Goal: Information Seeking & Learning: Find specific fact

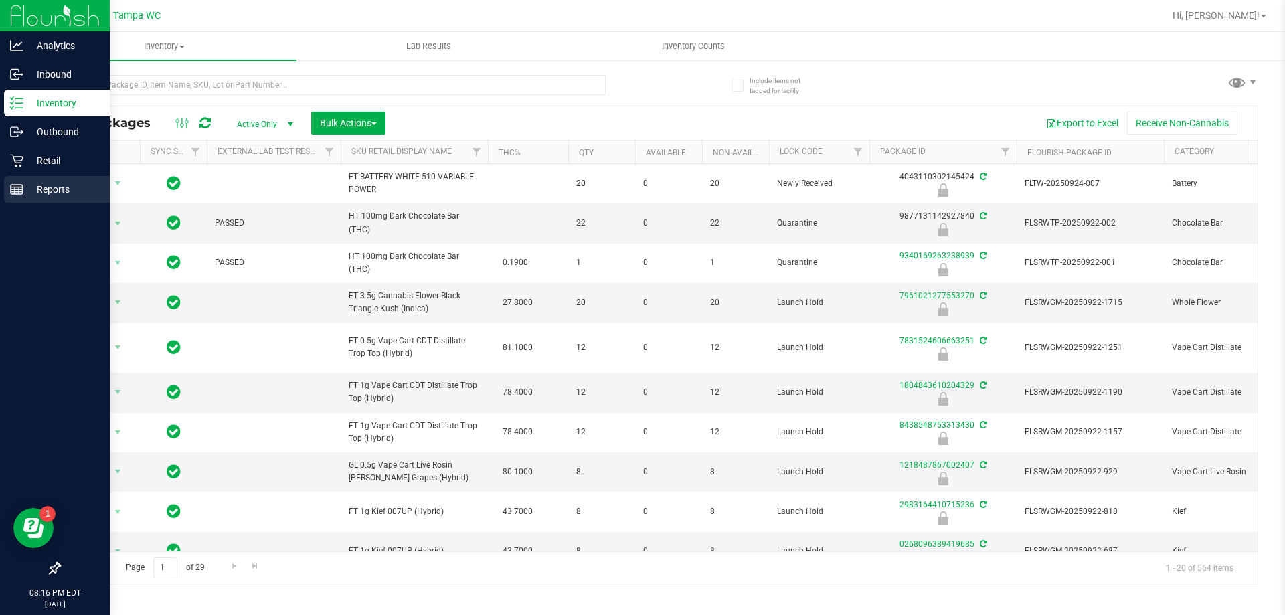
click at [27, 192] on p "Reports" at bounding box center [63, 189] width 80 height 16
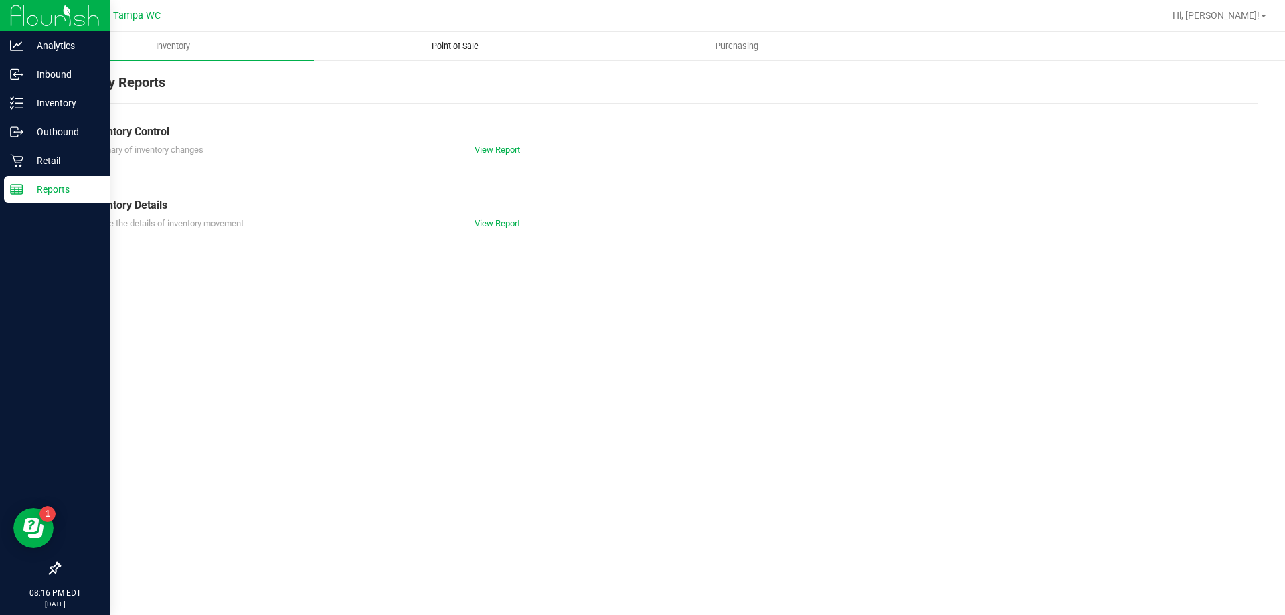
click at [428, 45] on span "Point of Sale" at bounding box center [454, 46] width 83 height 12
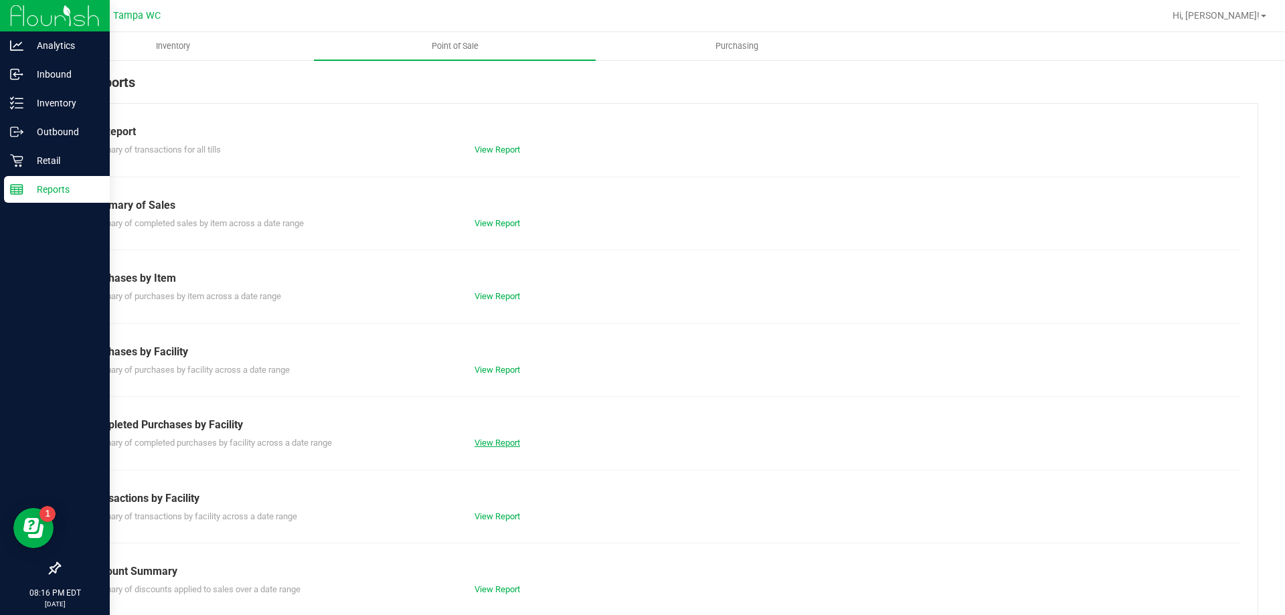
click at [496, 447] on link "View Report" at bounding box center [496, 443] width 45 height 10
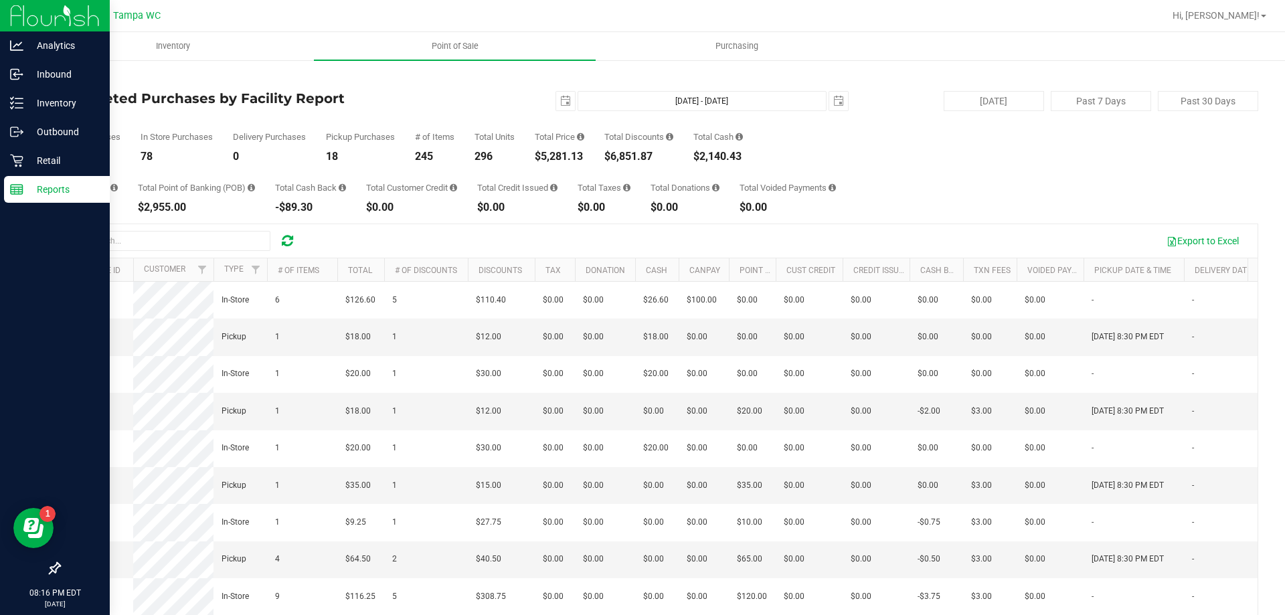
click at [71, 162] on div "Total CanPay $275.00 Total Point of Banking (POB) $2,955.00 Total Cash Back -$8…" at bounding box center [658, 187] width 1199 height 51
click at [75, 152] on div "96" at bounding box center [90, 156] width 62 height 11
click at [64, 157] on div "96" at bounding box center [90, 156] width 62 height 11
drag, startPoint x: 64, startPoint y: 157, endPoint x: 80, endPoint y: 164, distance: 18.3
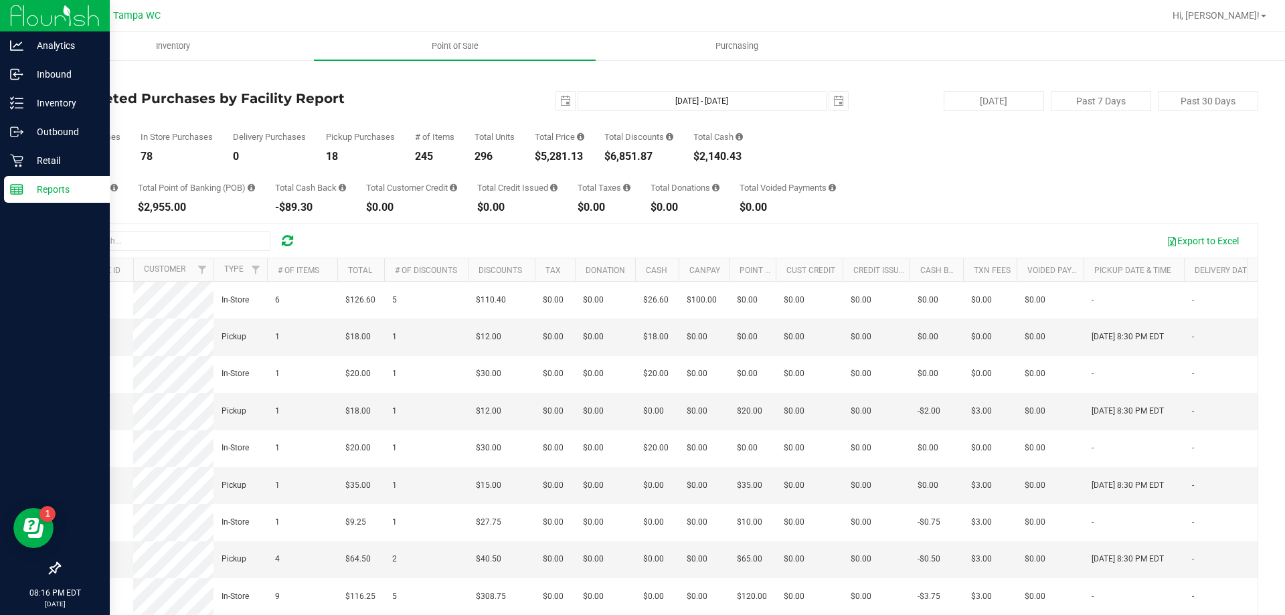
click at [80, 164] on div "Total CanPay $275.00 Total Point of Banking (POB) $2,955.00 Total Cash Back -$8…" at bounding box center [658, 187] width 1199 height 51
click at [68, 152] on div "96" at bounding box center [90, 156] width 62 height 11
copy div "96"
drag, startPoint x: 86, startPoint y: 167, endPoint x: 144, endPoint y: 167, distance: 58.2
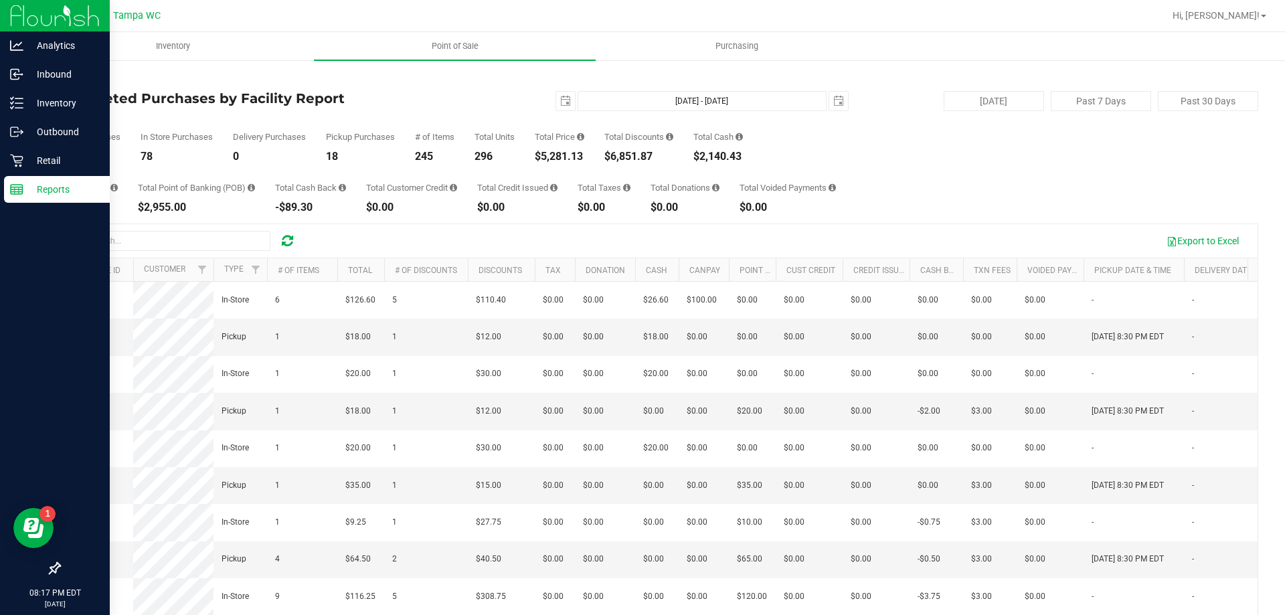
click at [86, 167] on div "Total CanPay $275.00 Total Point of Banking (POB) $2,955.00 Total Cash Back -$8…" at bounding box center [658, 187] width 1199 height 51
click at [571, 155] on div "$5,281.13" at bounding box center [560, 156] width 50 height 11
copy div "5,281.13"
drag, startPoint x: 372, startPoint y: 214, endPoint x: 380, endPoint y: 214, distance: 8.0
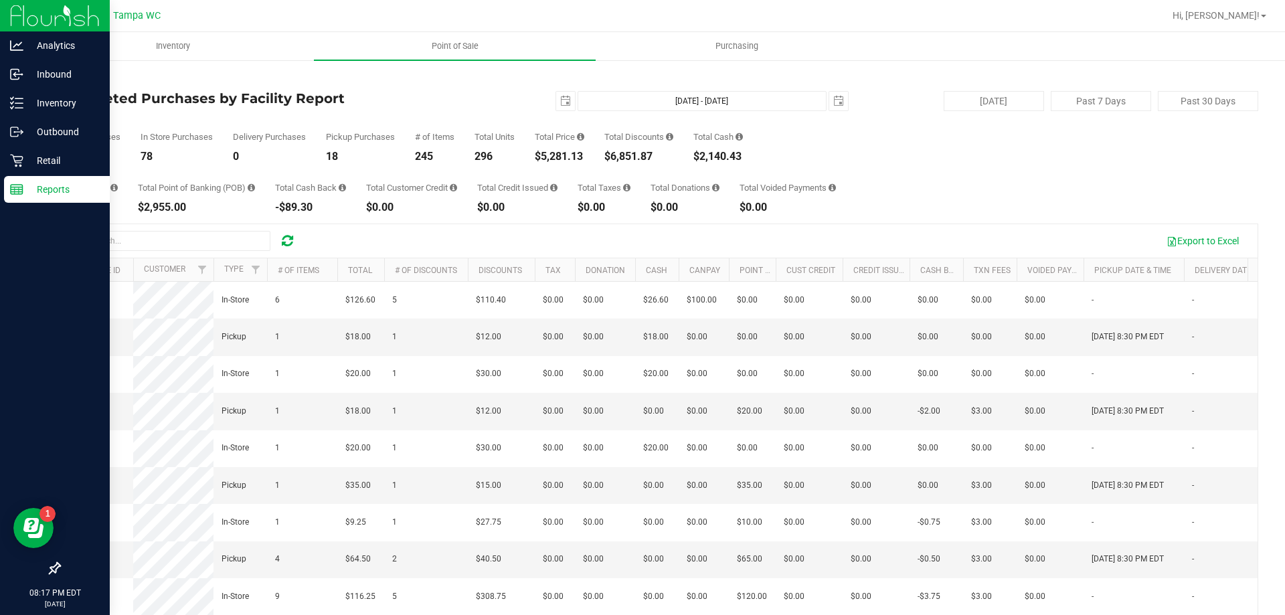
click at [372, 214] on div "Back Completed Purchases by Facility Report [DATE] [DATE] - [DATE] [DATE] [DATE…" at bounding box center [658, 387] width 1199 height 630
click at [558, 110] on span "select" at bounding box center [565, 101] width 19 height 19
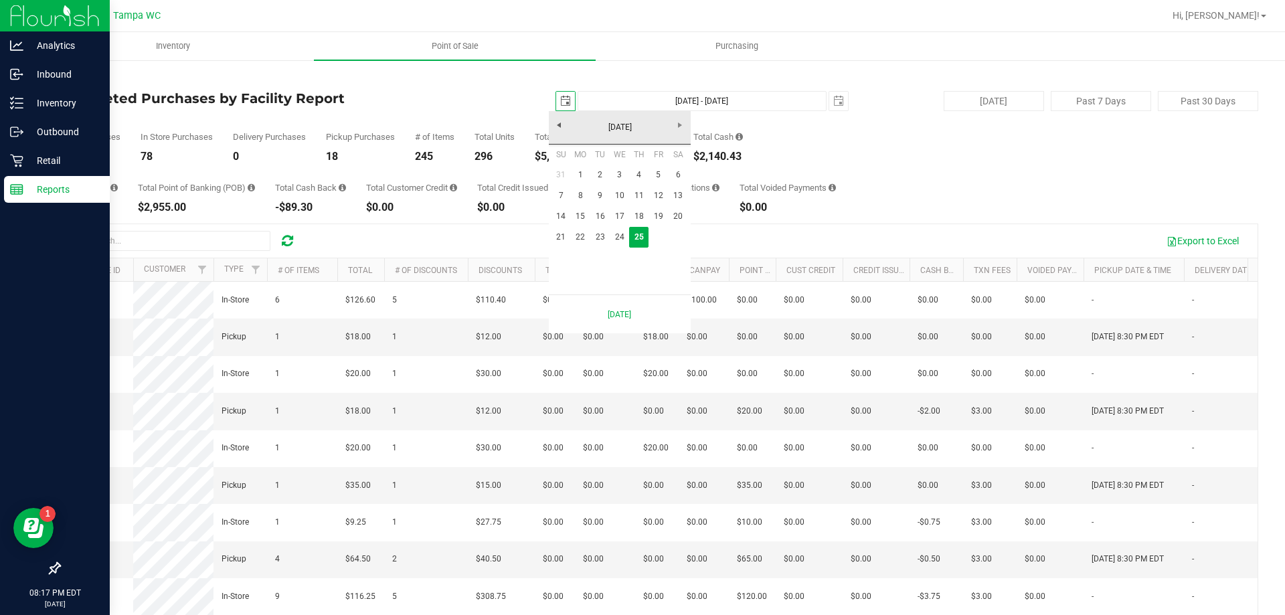
scroll to position [0, 33]
click at [580, 171] on link "1" at bounding box center [580, 175] width 19 height 21
type input "[DATE]"
type input "[DATE] - [DATE]"
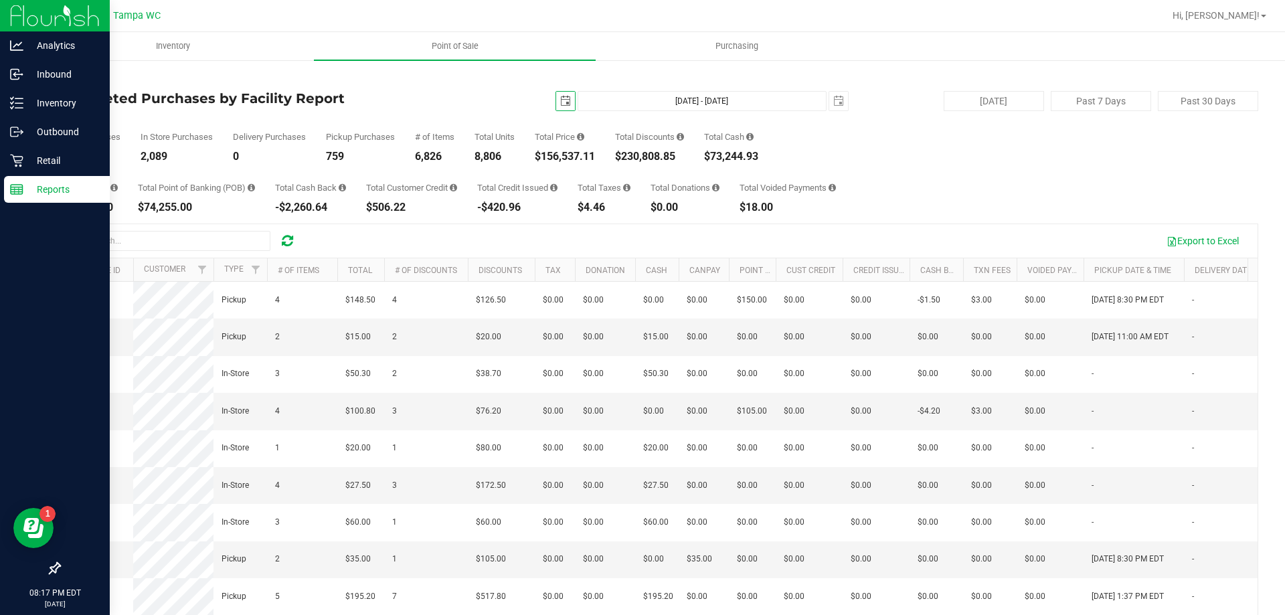
click at [572, 156] on div "$156,537.11" at bounding box center [565, 156] width 60 height 11
copy div "156,537.11"
click at [384, 220] on div "Back Completed Purchases by Facility Report [DATE] [DATE] - [DATE] [DATE] [DATE…" at bounding box center [658, 387] width 1199 height 630
click at [560, 98] on span "select" at bounding box center [565, 101] width 11 height 11
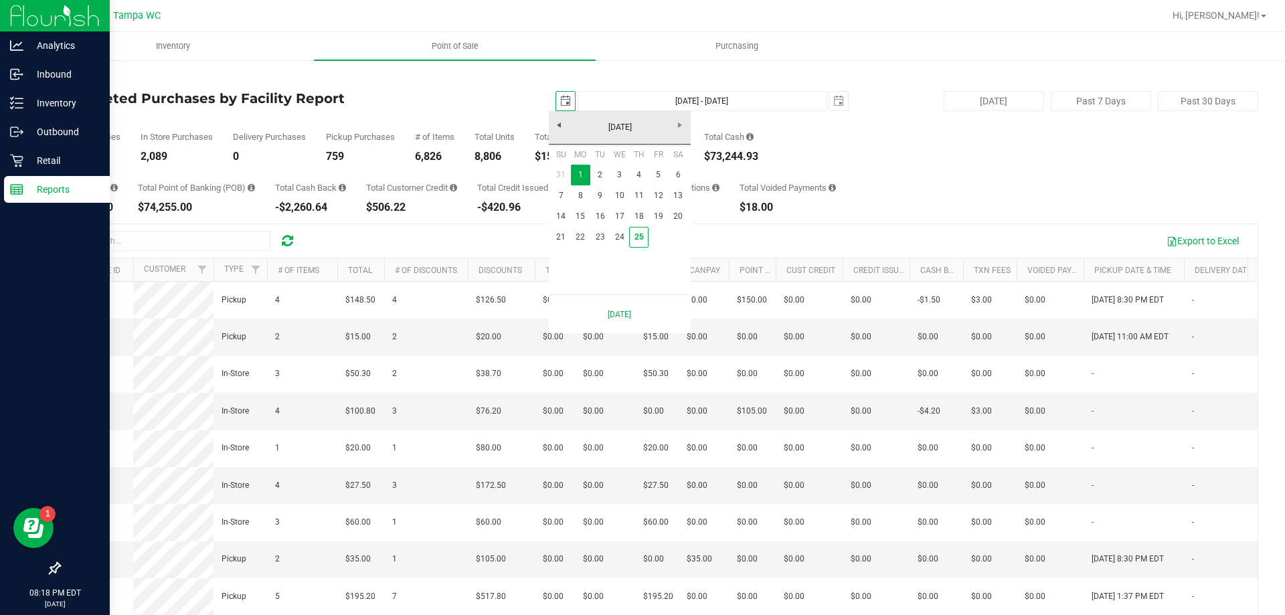
scroll to position [0, 33]
click at [559, 237] on link "21" at bounding box center [560, 237] width 19 height 21
type input "[DATE]"
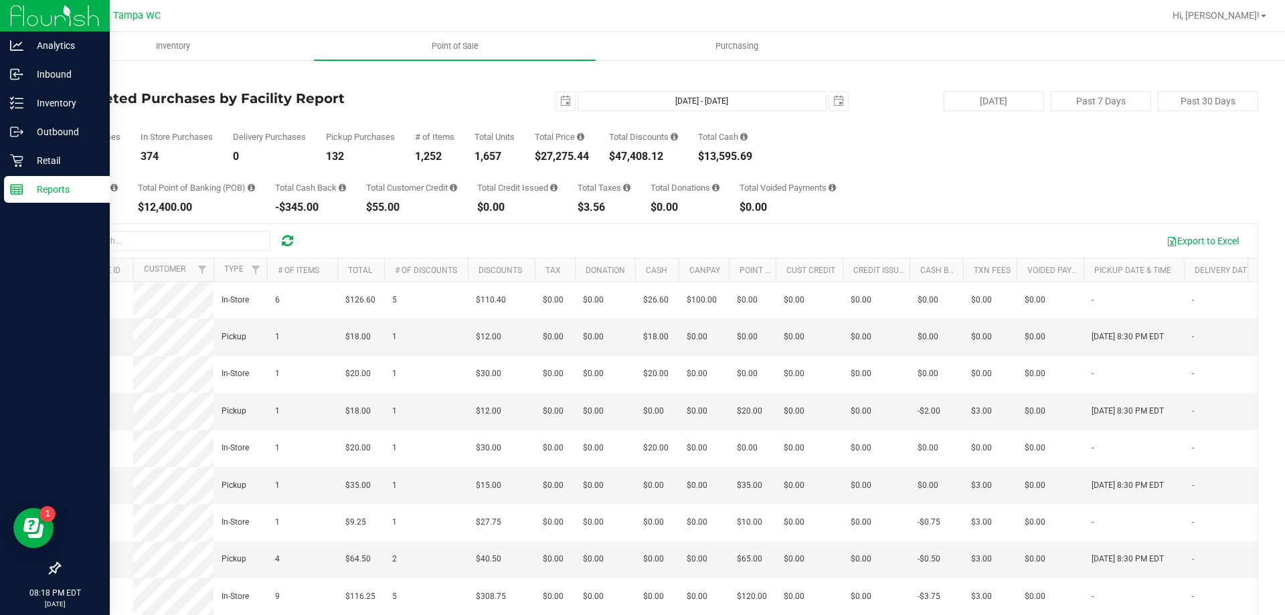
click at [563, 155] on div "$27,275.44" at bounding box center [562, 156] width 54 height 11
copy div "27,275.44"
click at [333, 197] on div "Total Cash Back -$345.00" at bounding box center [310, 197] width 71 height 29
click at [642, 155] on div "$47,408.12" at bounding box center [643, 156] width 69 height 11
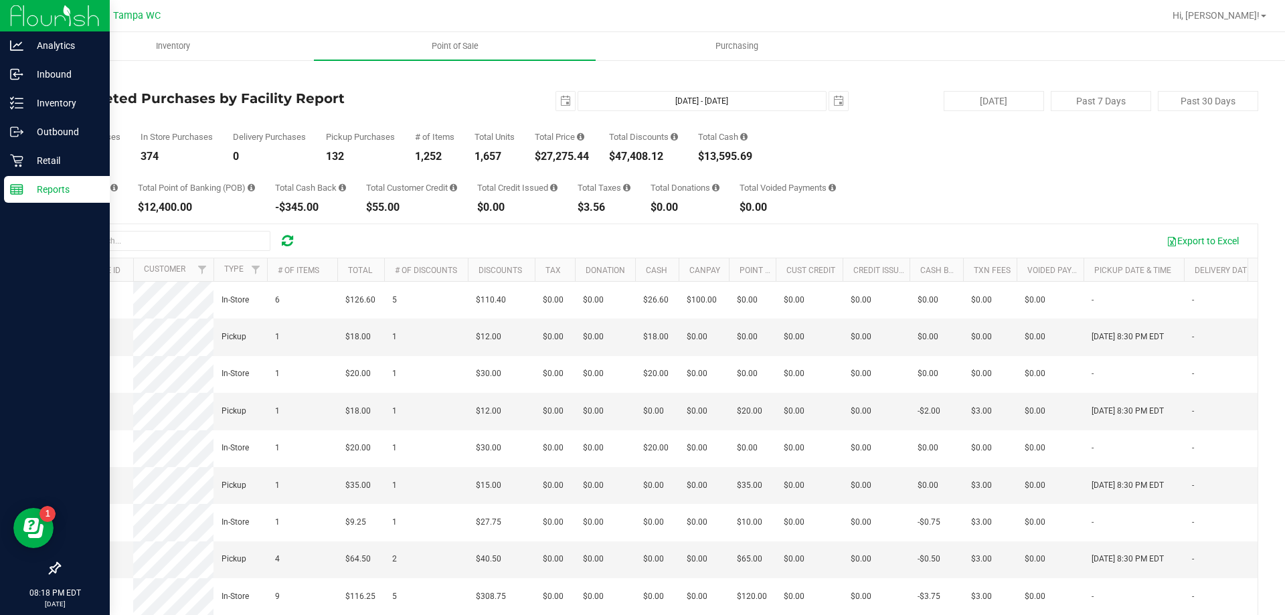
click at [642, 155] on div "$47,408.12" at bounding box center [643, 156] width 69 height 11
click at [973, 96] on button "[DATE]" at bounding box center [993, 101] width 100 height 20
type input "[DATE] - [DATE]"
click at [644, 149] on div "Total Discounts $6,851.87" at bounding box center [638, 146] width 69 height 29
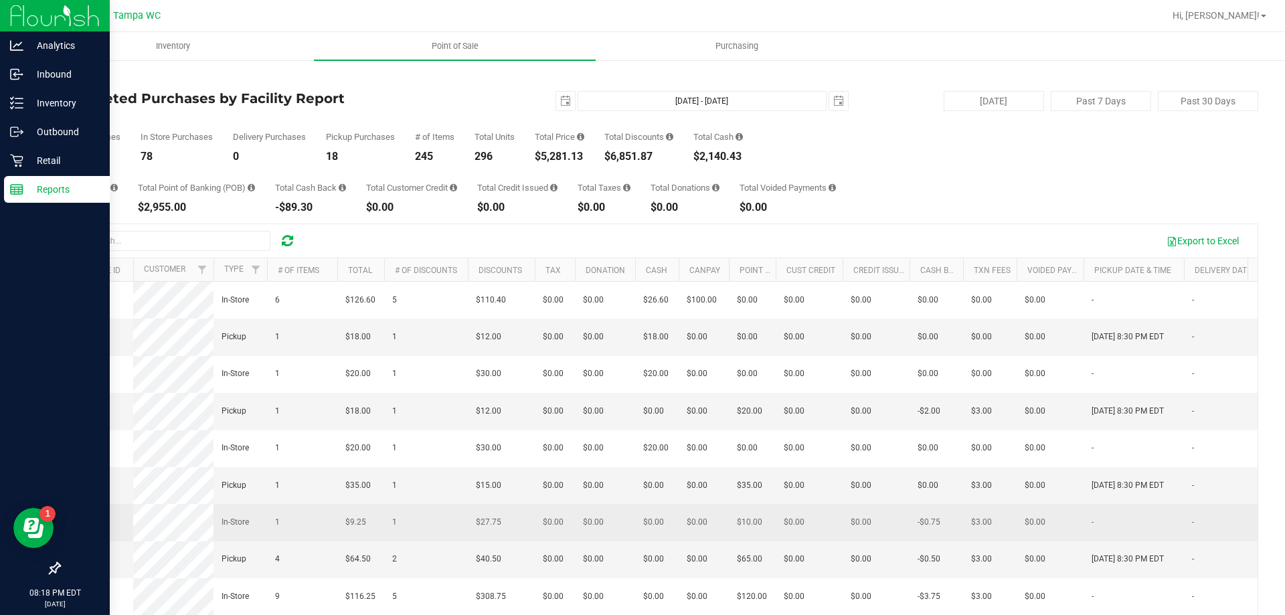
copy div "6,851.87"
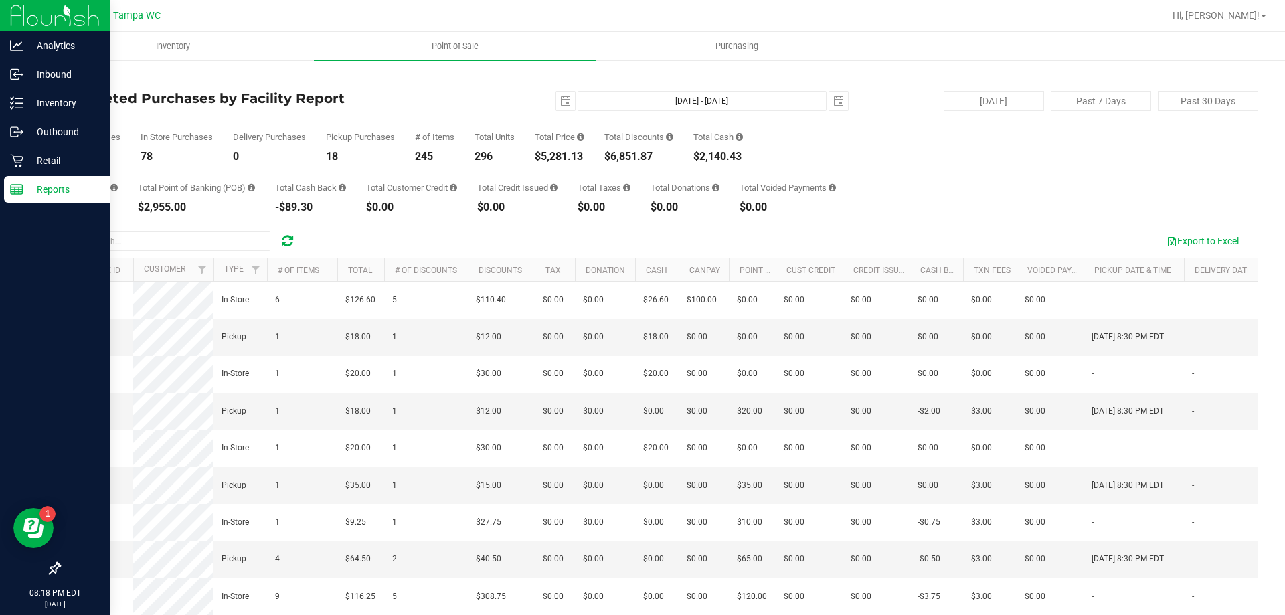
drag, startPoint x: 1042, startPoint y: 50, endPoint x: 1032, endPoint y: 52, distance: 10.2
click at [1042, 50] on ul "Inventory Point of Sale Purchasing" at bounding box center [674, 46] width 1285 height 29
